Goal: Answer question/provide support

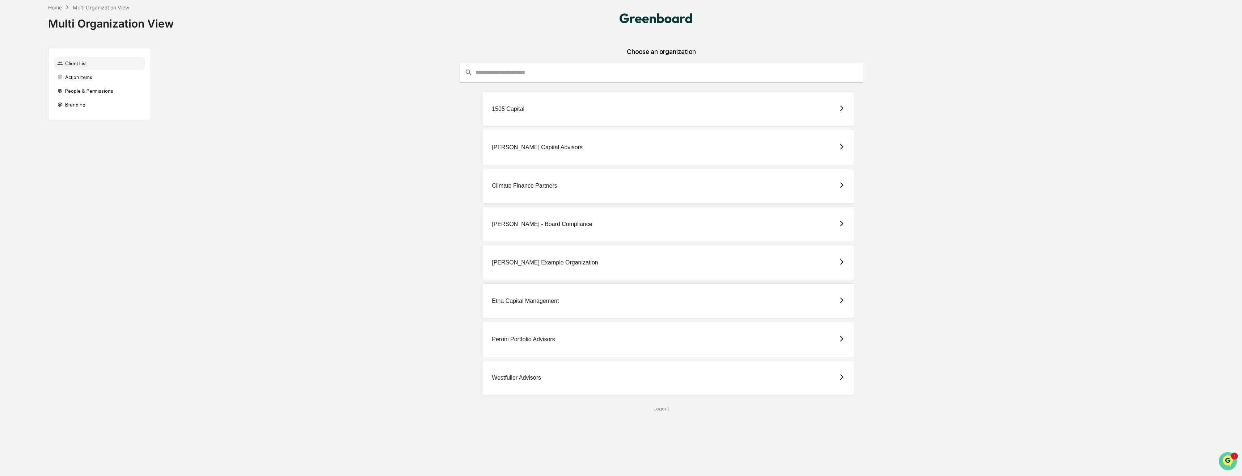
click at [1227, 460] on img "Open customer support" at bounding box center [1228, 461] width 18 height 14
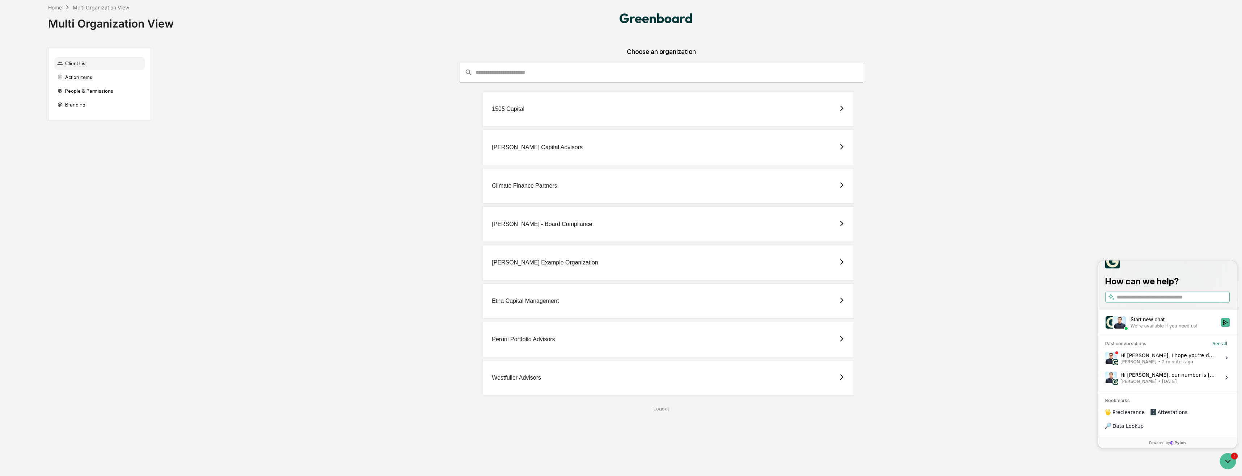
click at [1162, 365] on span "2 minutes ago" at bounding box center [1177, 362] width 31 height 6
click at [1106, 358] on button "View issue" at bounding box center [1105, 358] width 0 height 0
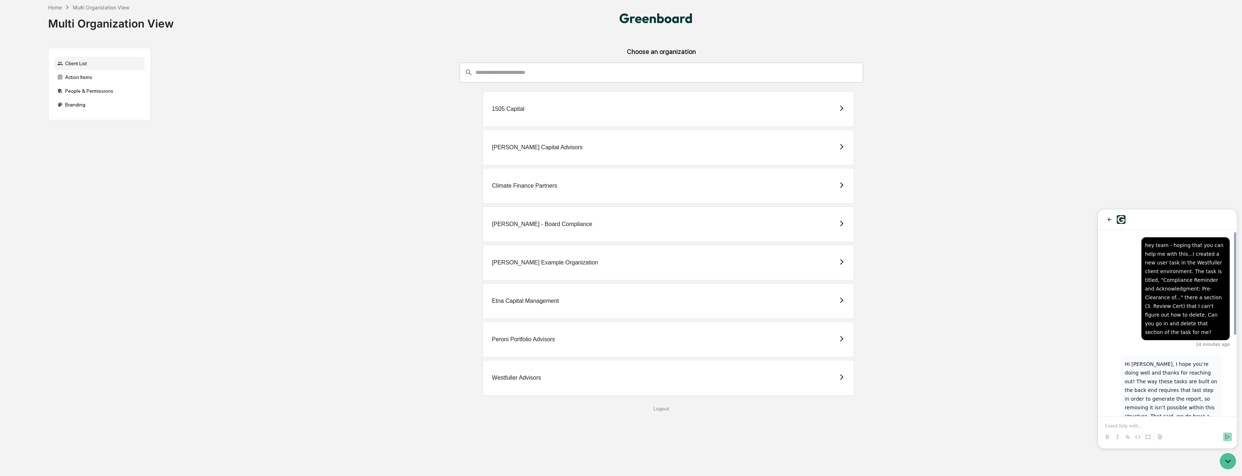
scroll to position [144, 0]
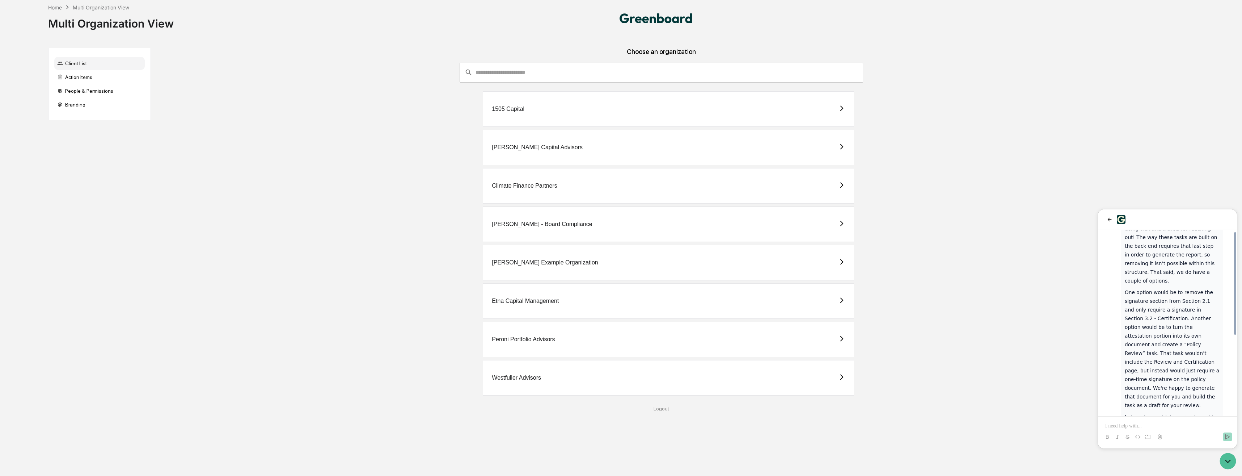
click at [1144, 421] on div at bounding box center [1167, 430] width 133 height 28
click at [1168, 425] on p at bounding box center [1168, 425] width 125 height 7
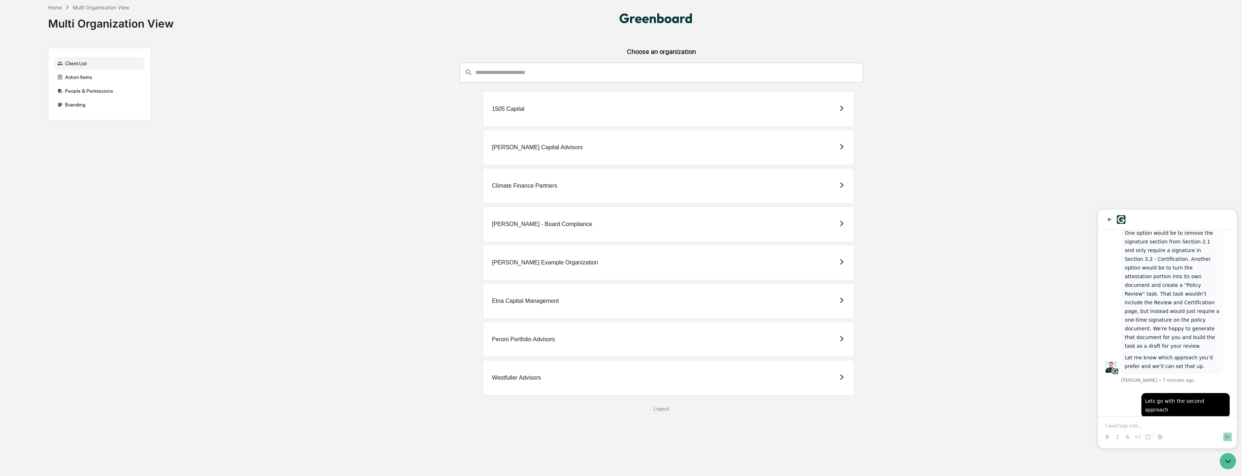
scroll to position [256, 0]
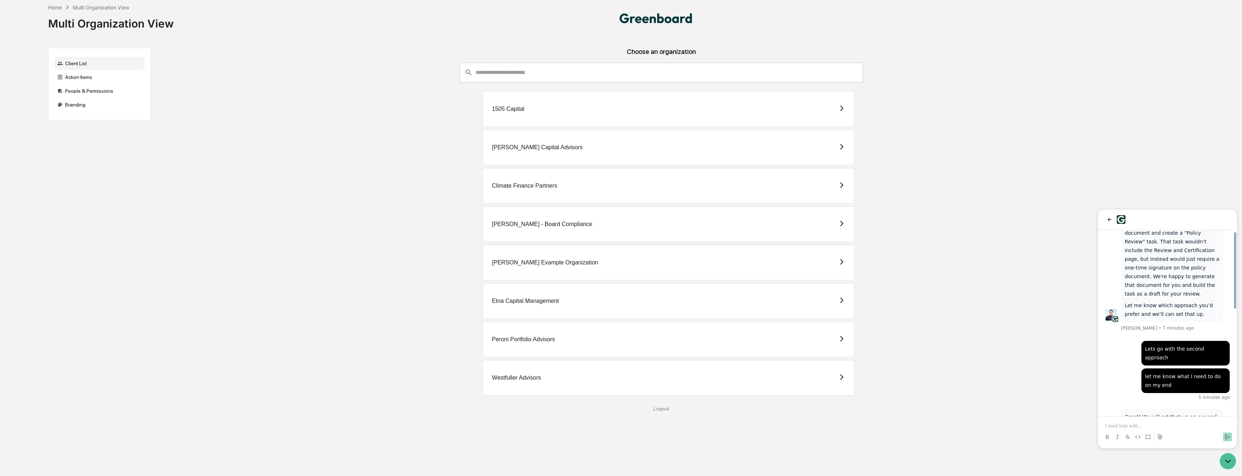
click at [526, 379] on div "Westfuller Advisors" at bounding box center [516, 377] width 49 height 7
